Goal: Task Accomplishment & Management: Manage account settings

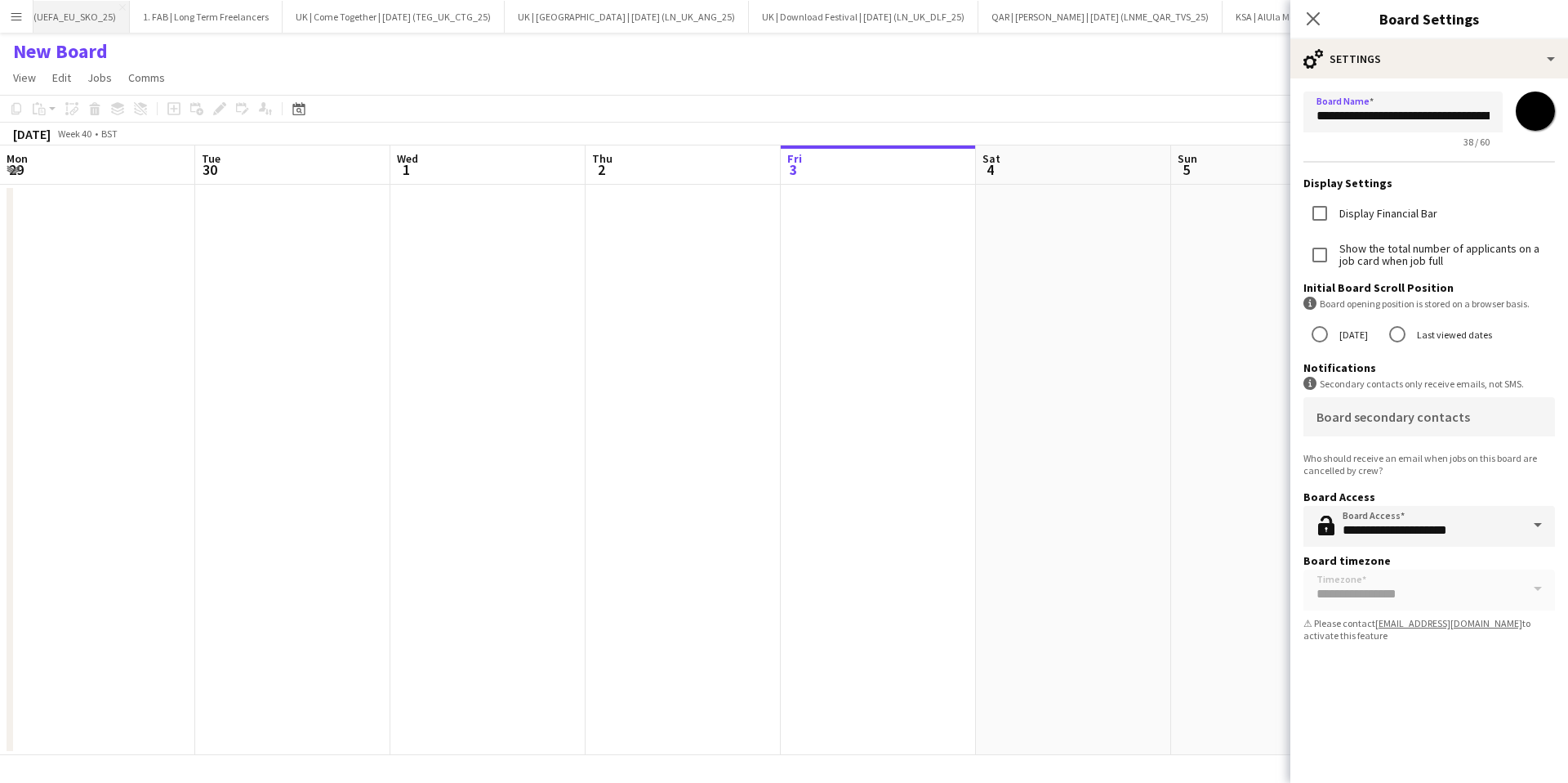
scroll to position [0, 420]
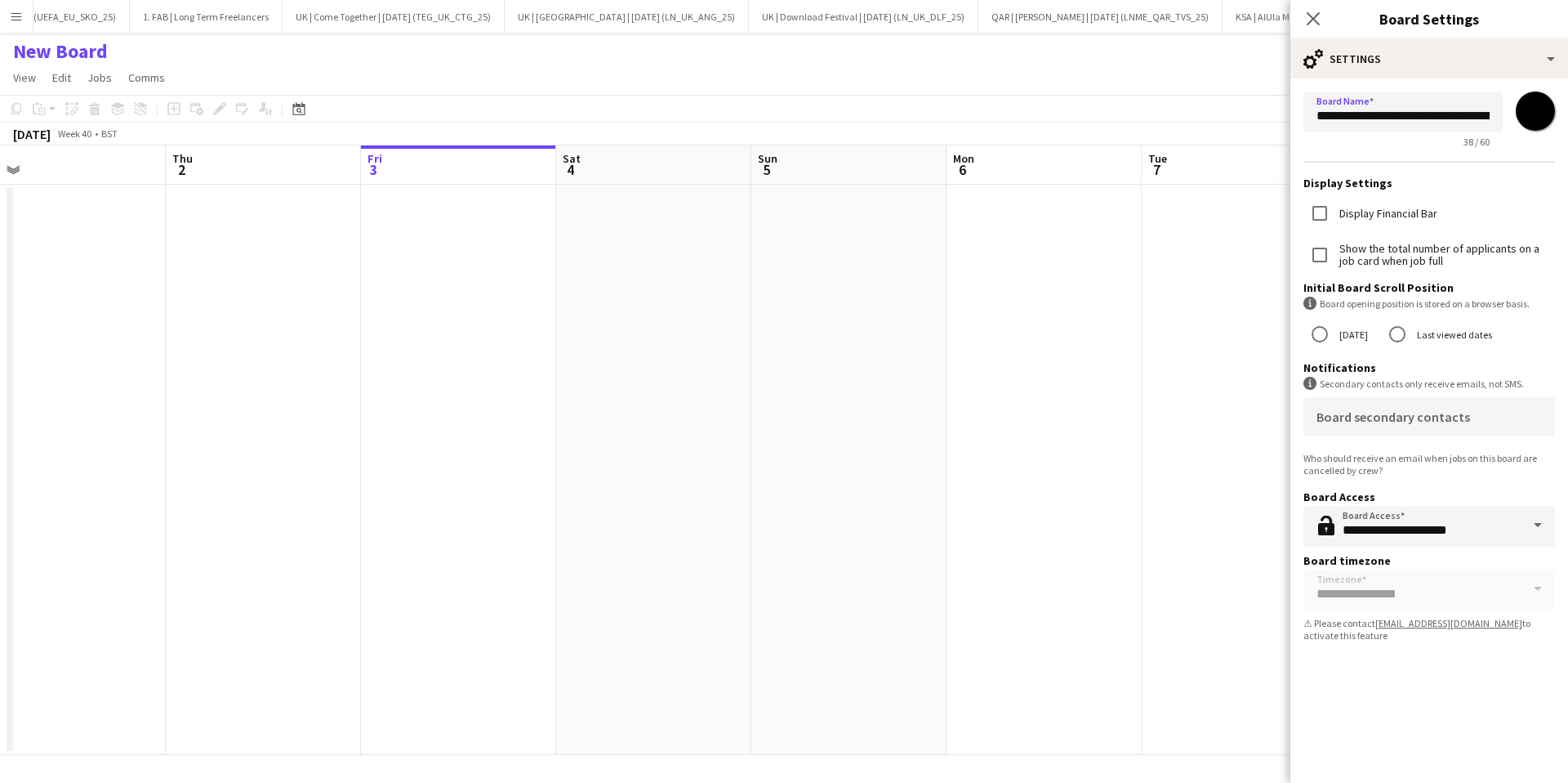
click at [13, 19] on app-icon "Menu" at bounding box center [16, 16] width 13 height 13
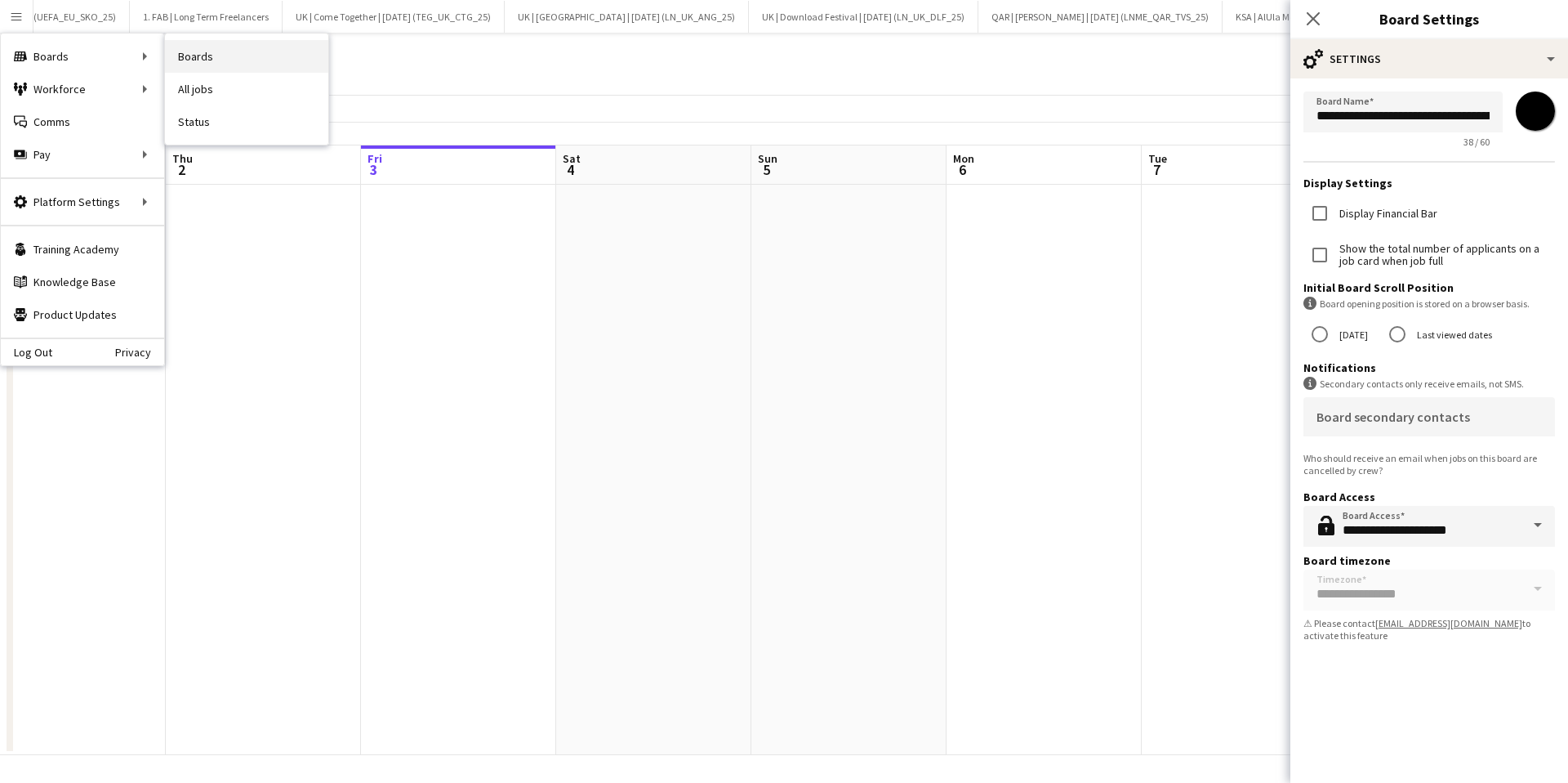
click at [211, 51] on link "Boards" at bounding box center [247, 56] width 163 height 33
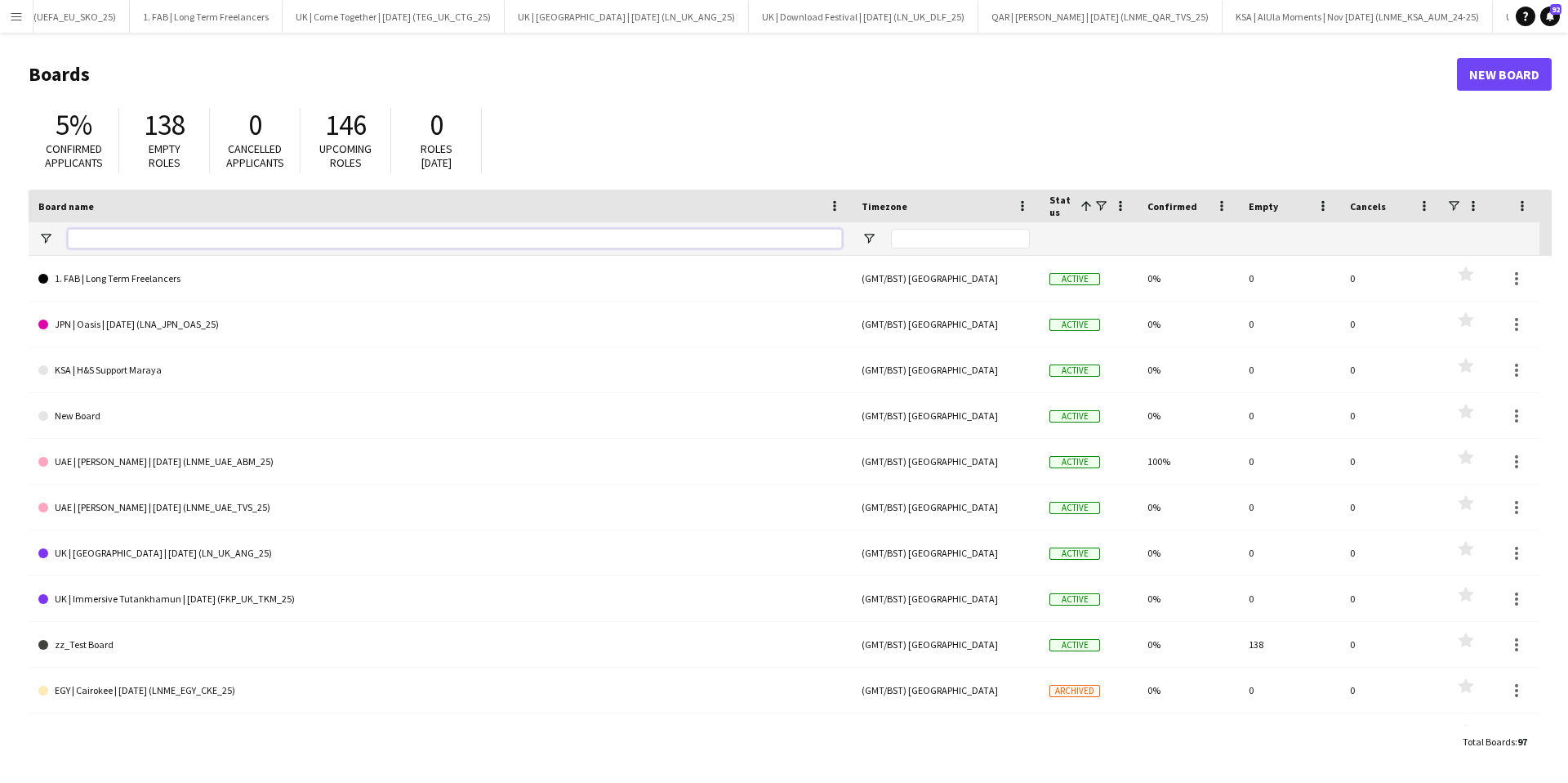
click at [145, 235] on input "Board name Filter Input" at bounding box center [455, 238] width 775 height 20
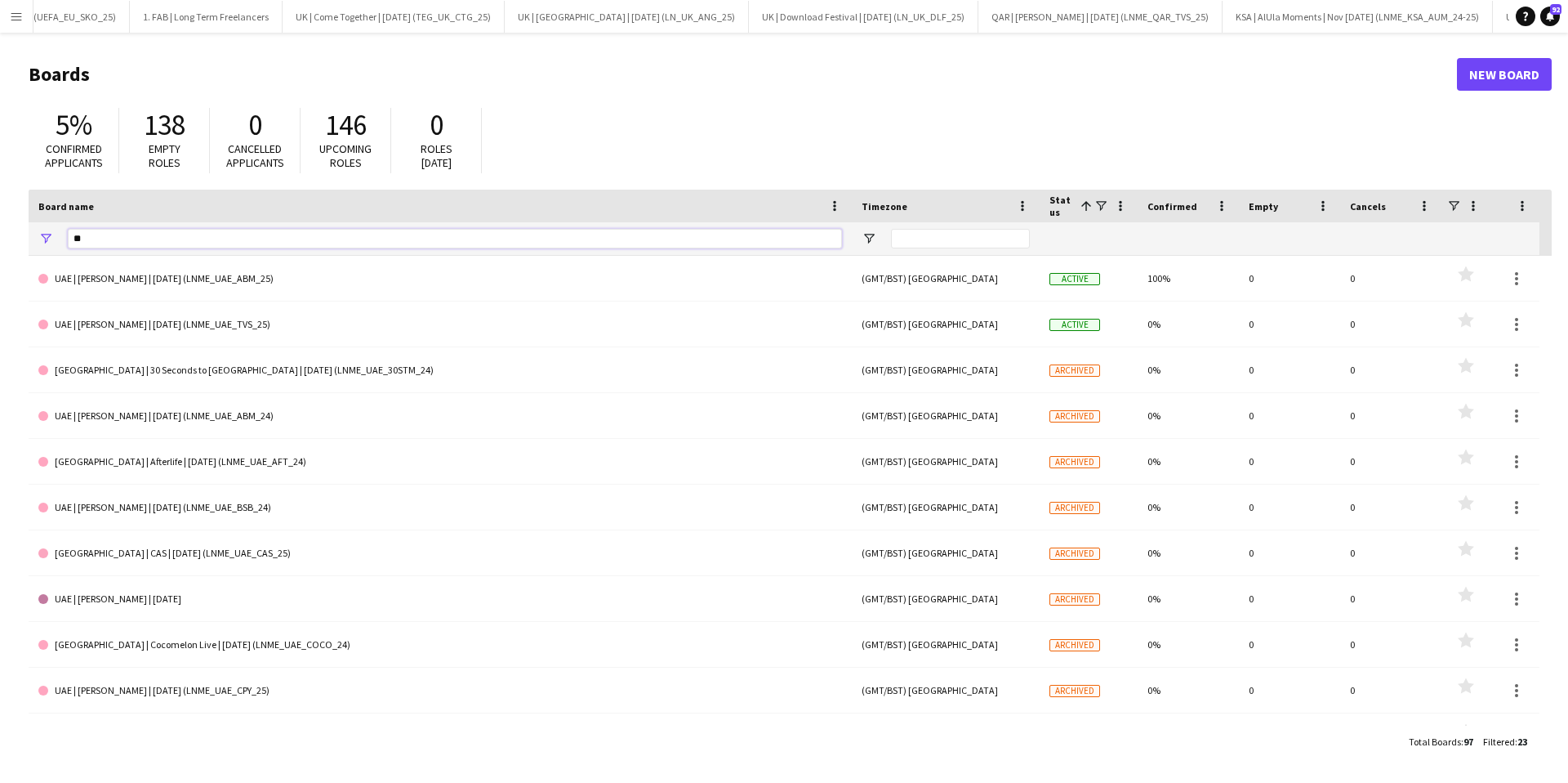
type input "*"
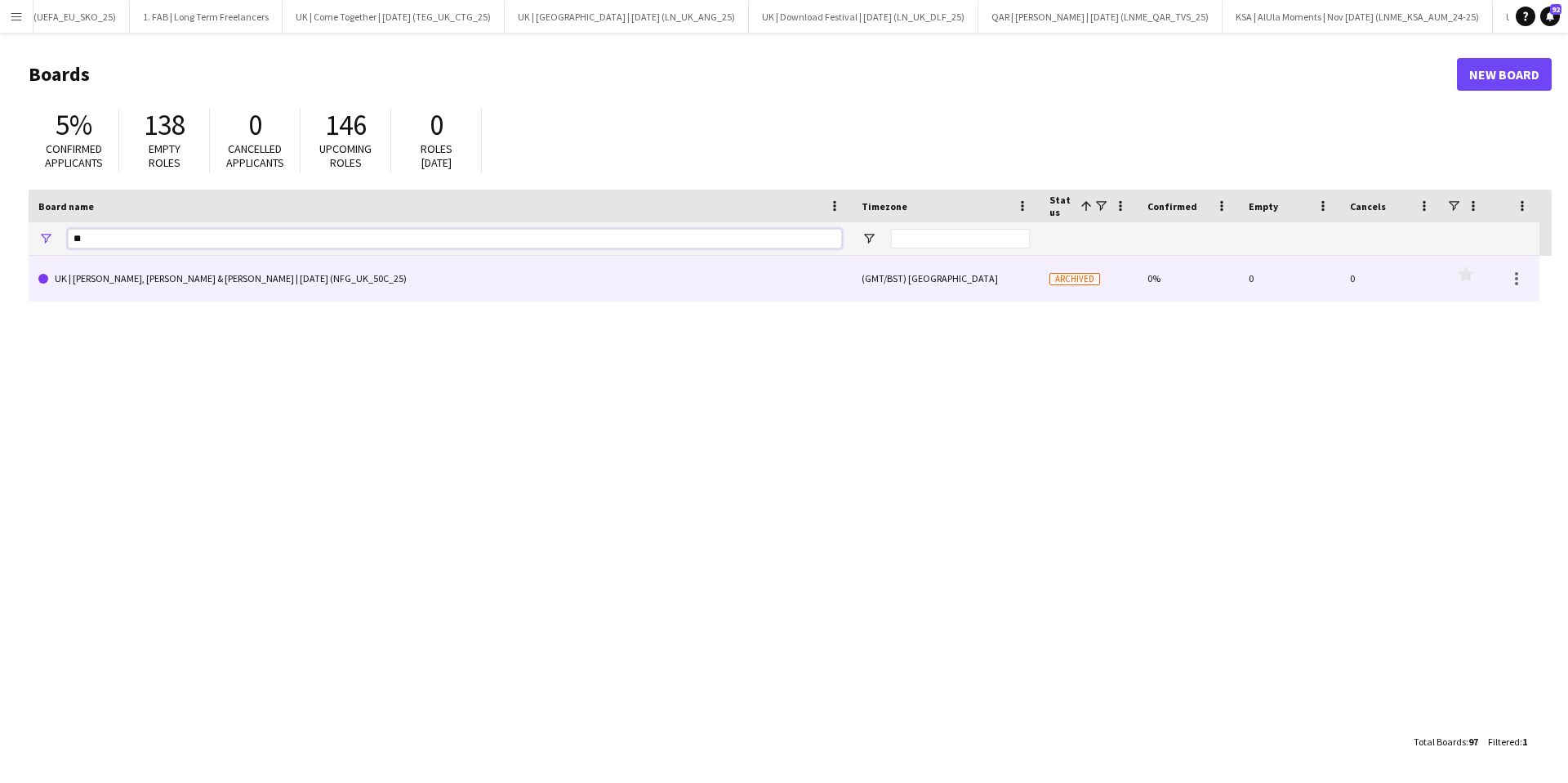
type input "**"
click at [344, 269] on link "UK | [PERSON_NAME], [PERSON_NAME] & [PERSON_NAME] | [DATE] (NFG_UK_50C_25)" at bounding box center [440, 279] width 804 height 46
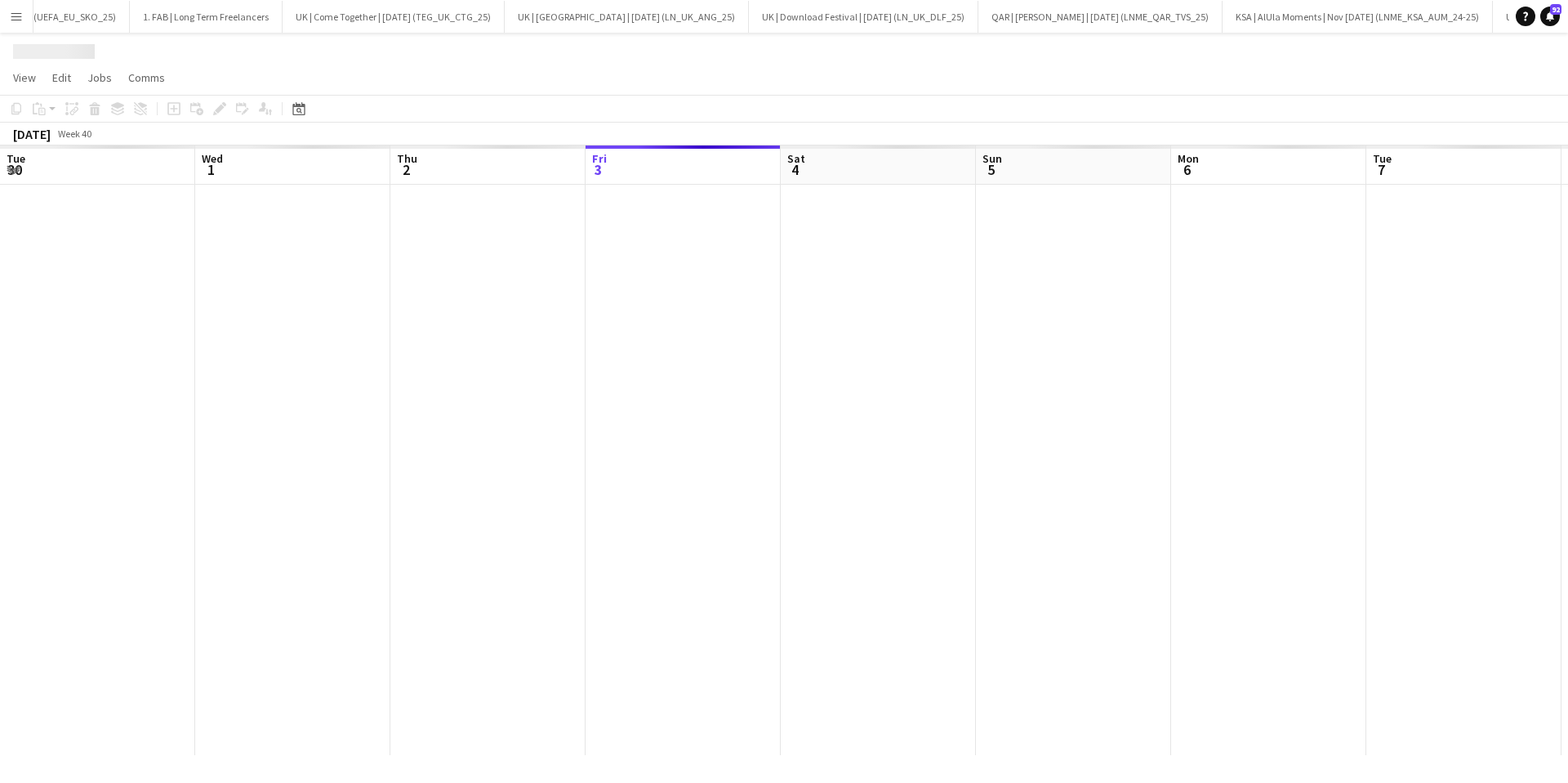
scroll to position [0, 2284]
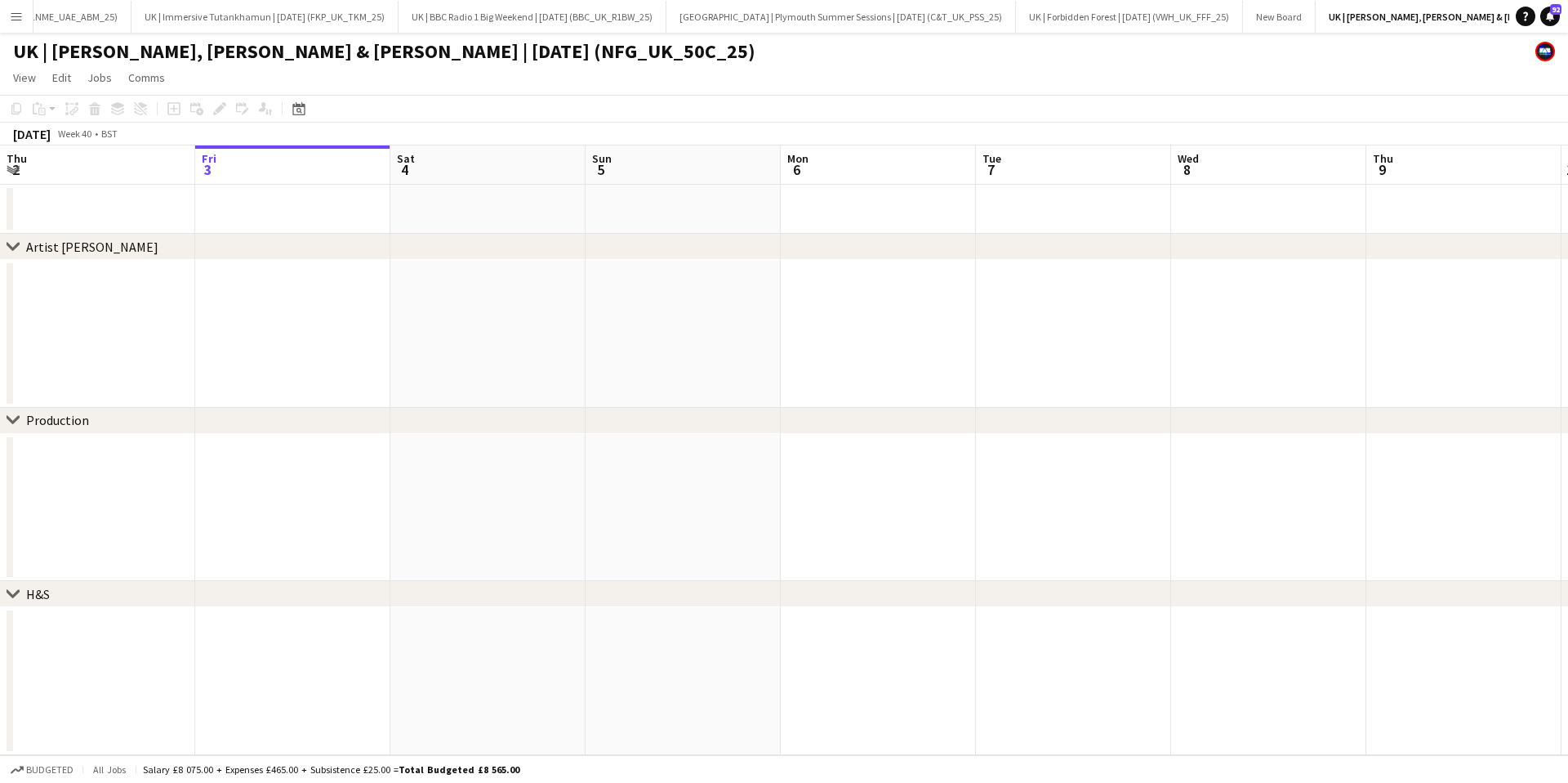
click at [345, 424] on div "chevron-right Production" at bounding box center [784, 421] width 1568 height 26
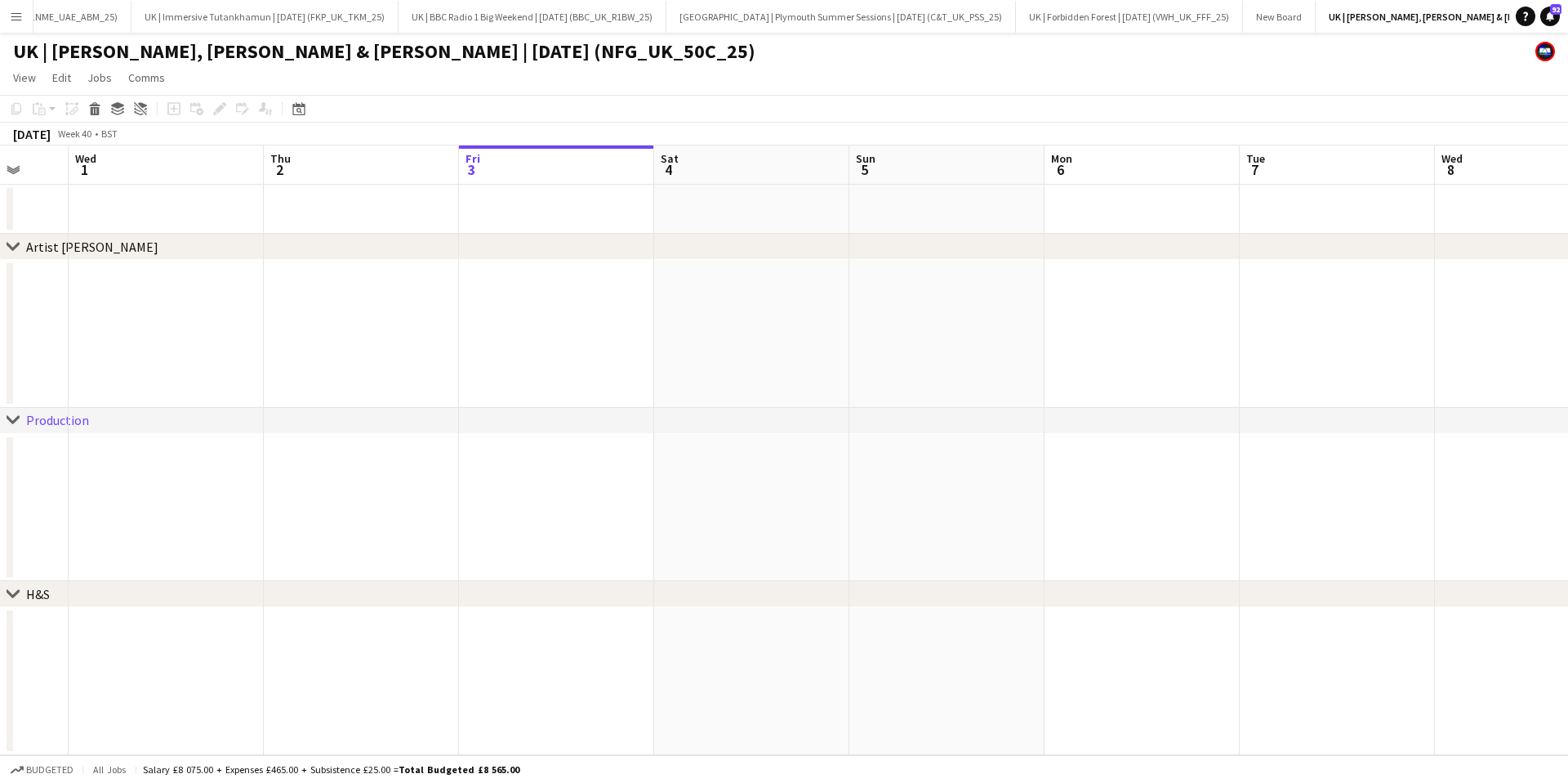
click at [266, 373] on app-date-cell at bounding box center [361, 334] width 195 height 148
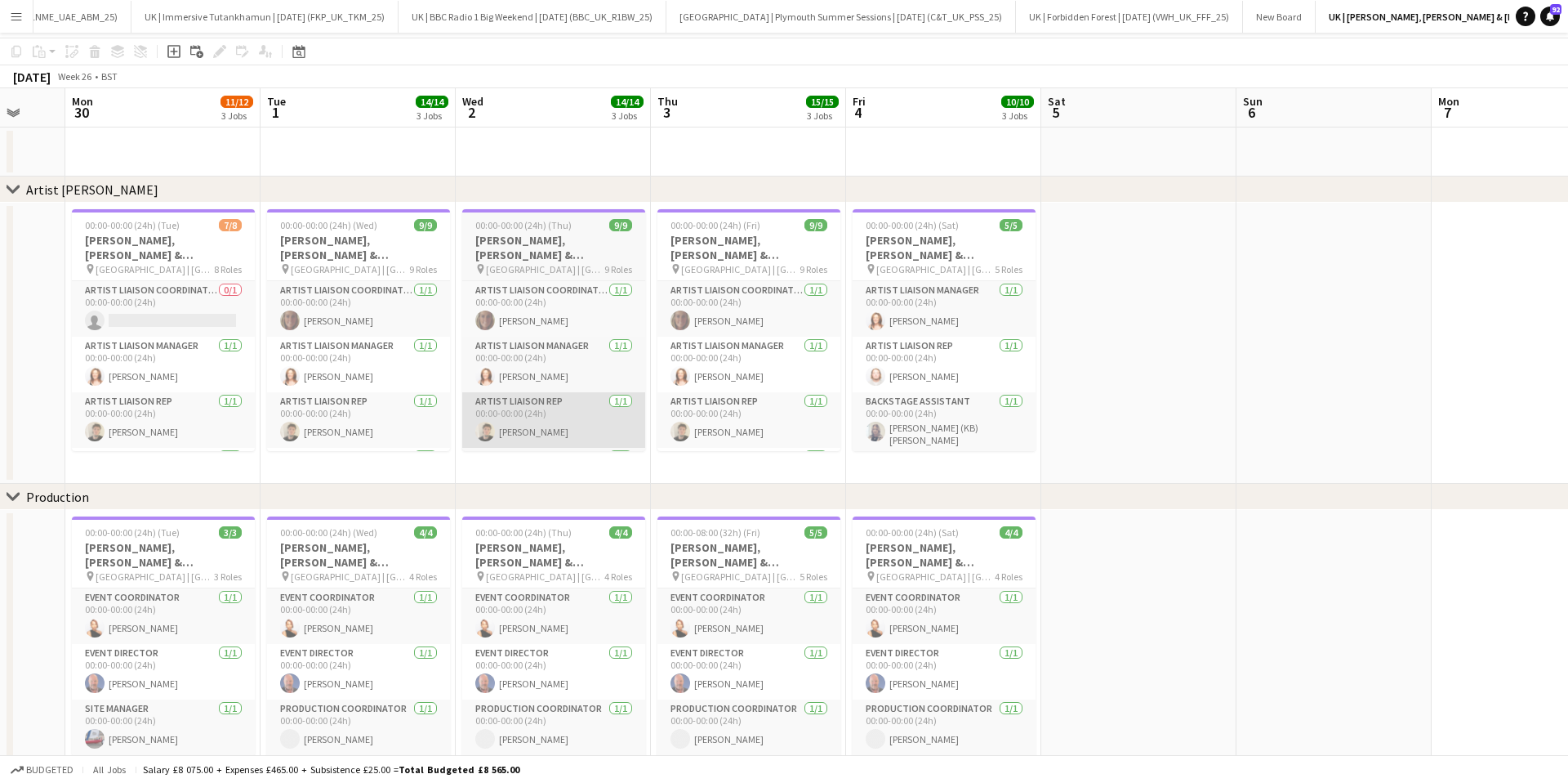
scroll to position [0, 0]
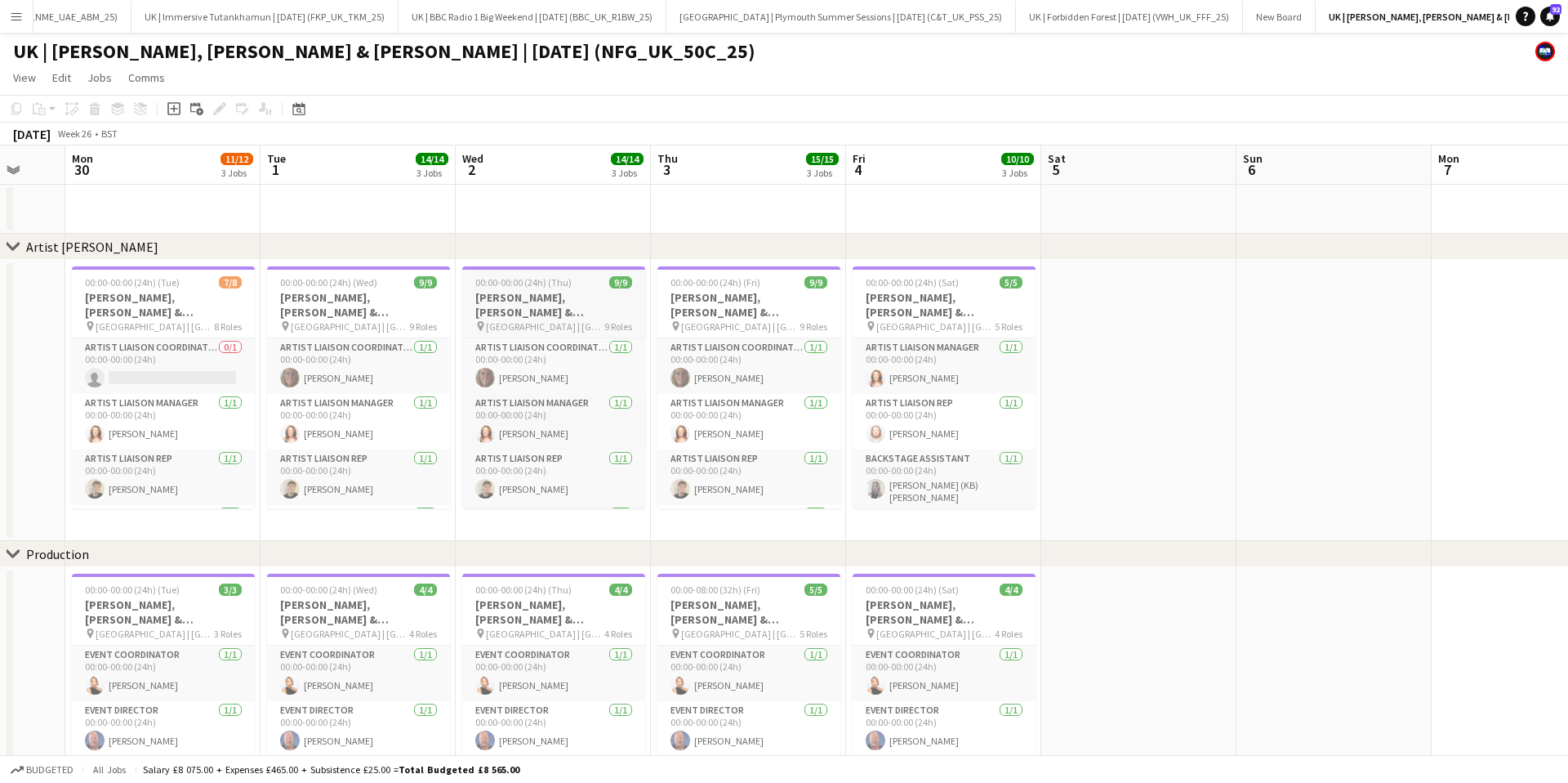
click at [520, 263] on app-date-cell "00:00-00:00 (24h) (Thu) 9/9 [PERSON_NAME], [PERSON_NAME] & [PERSON_NAME] pin [G…" at bounding box center [553, 400] width 195 height 281
drag, startPoint x: 520, startPoint y: 290, endPoint x: 440, endPoint y: 252, distance: 88.6
click at [520, 290] on h3 "[PERSON_NAME], [PERSON_NAME] & [PERSON_NAME]" at bounding box center [553, 304] width 183 height 29
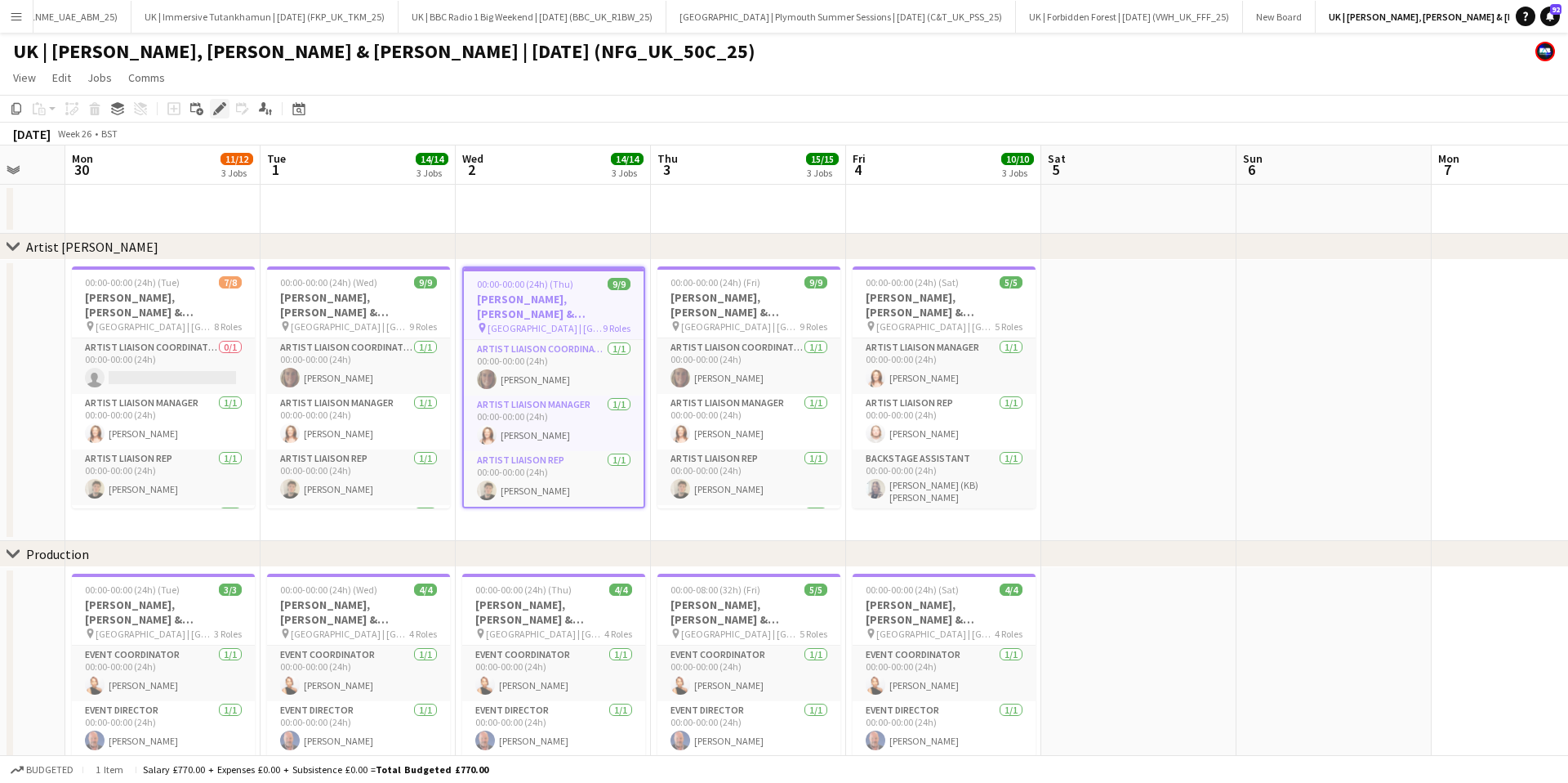
click at [217, 112] on icon "Edit" at bounding box center [219, 109] width 13 height 13
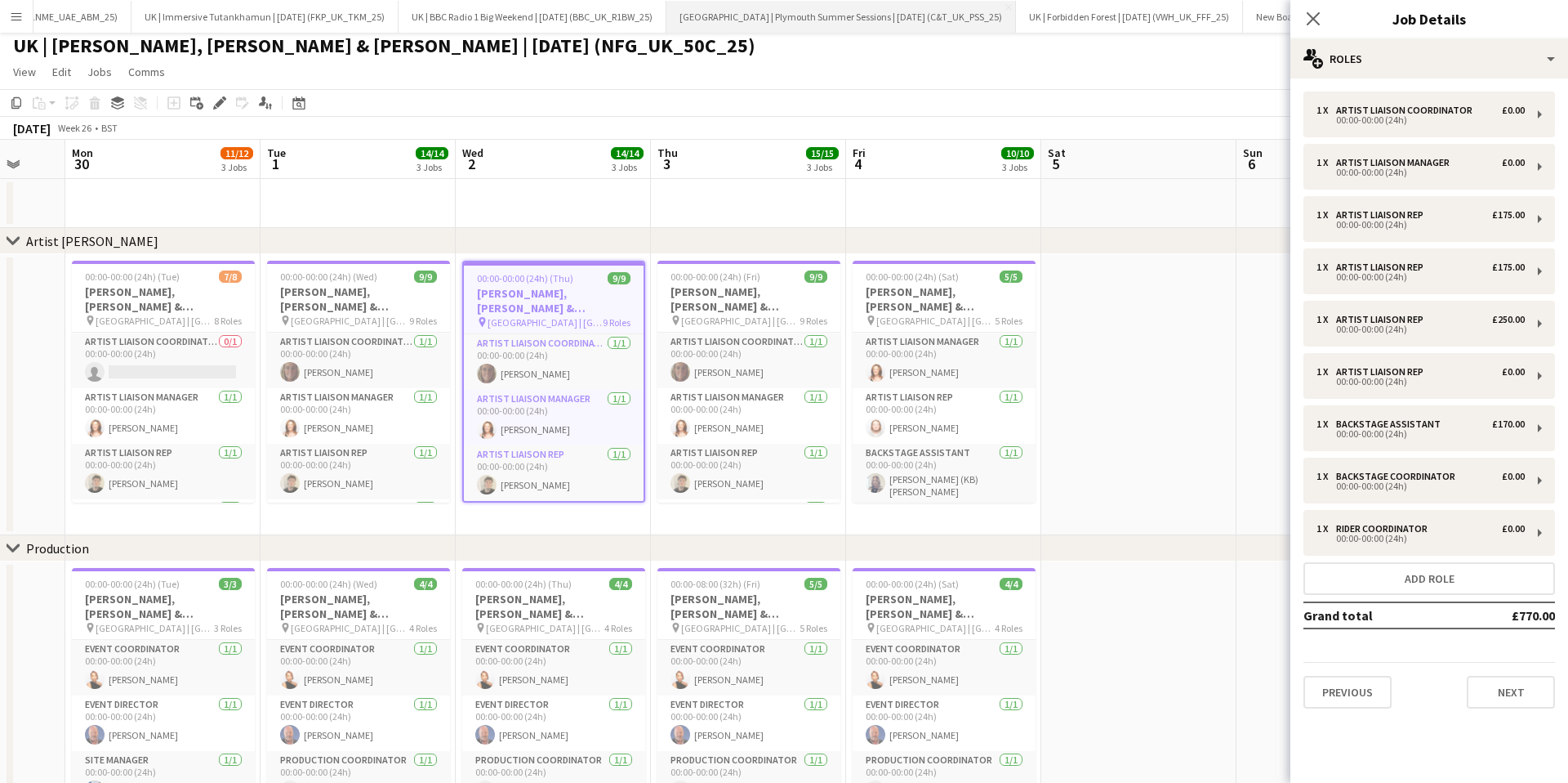
scroll to position [7, 0]
